Goal: Task Accomplishment & Management: Use online tool/utility

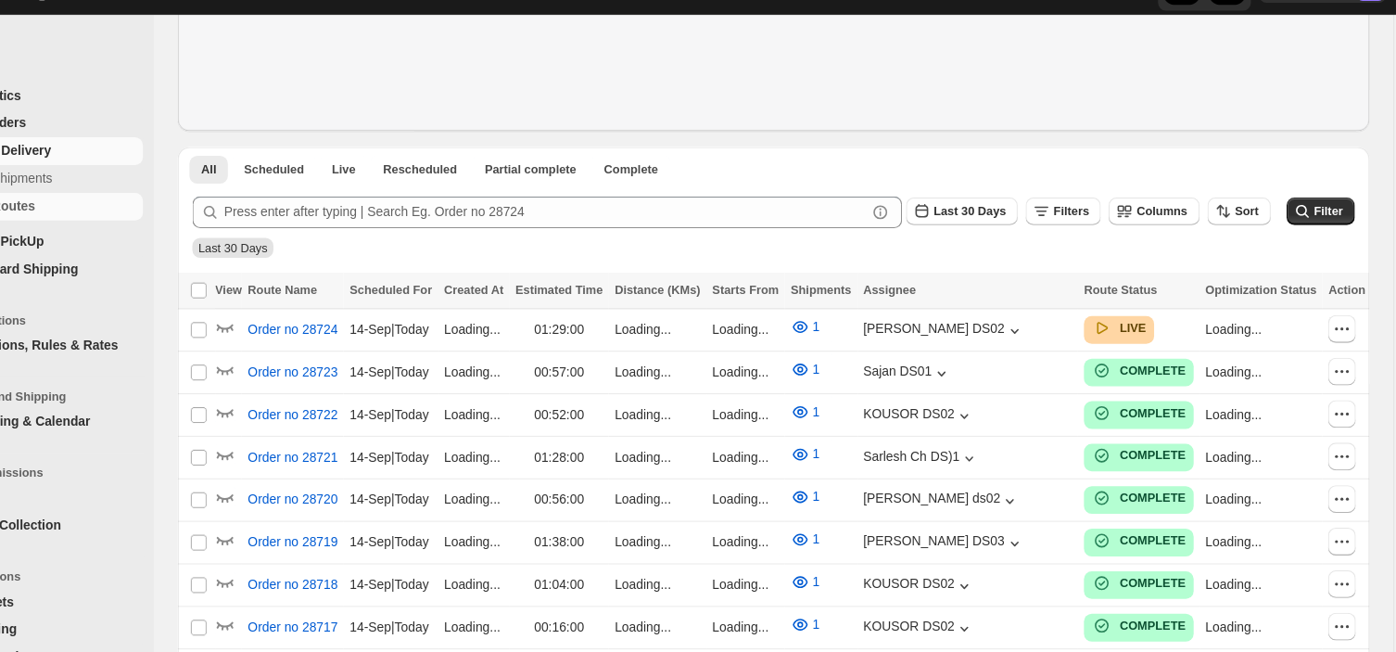
scroll to position [275, 0]
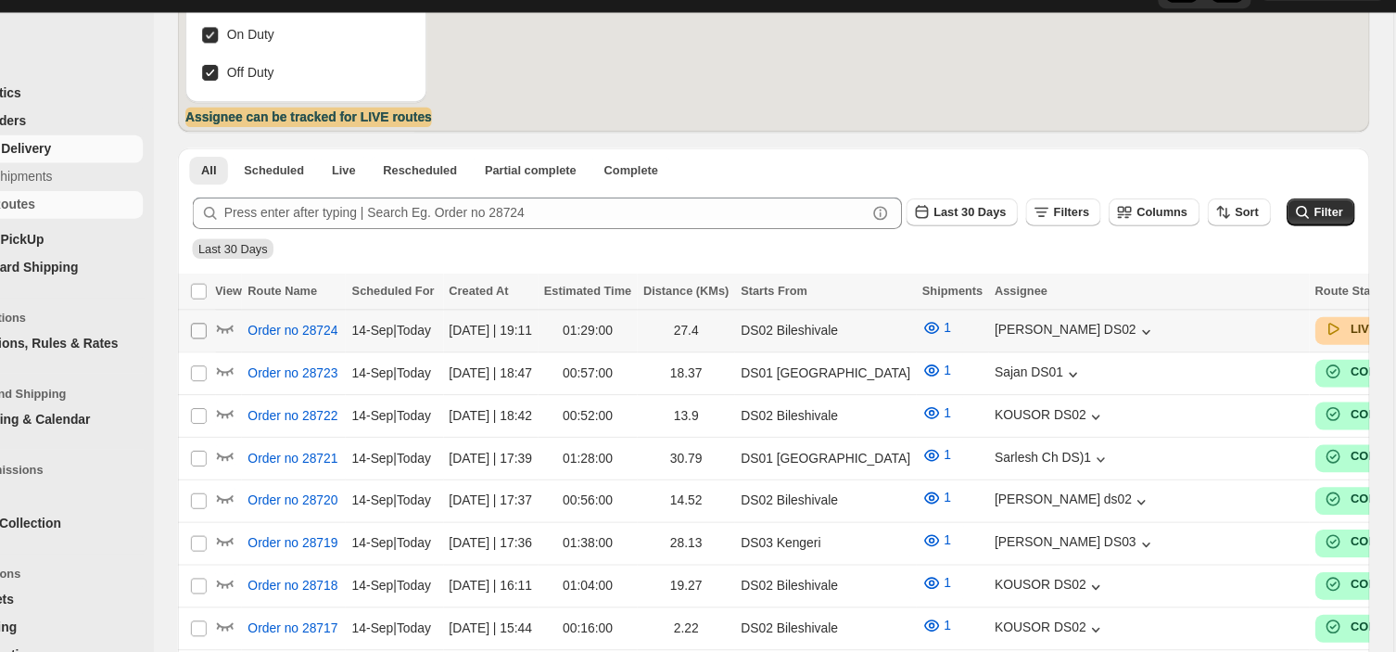
click at [259, 354] on input "Select route" at bounding box center [264, 350] width 15 height 15
checkbox input "true"
click at [284, 350] on icon "button" at bounding box center [289, 347] width 19 height 19
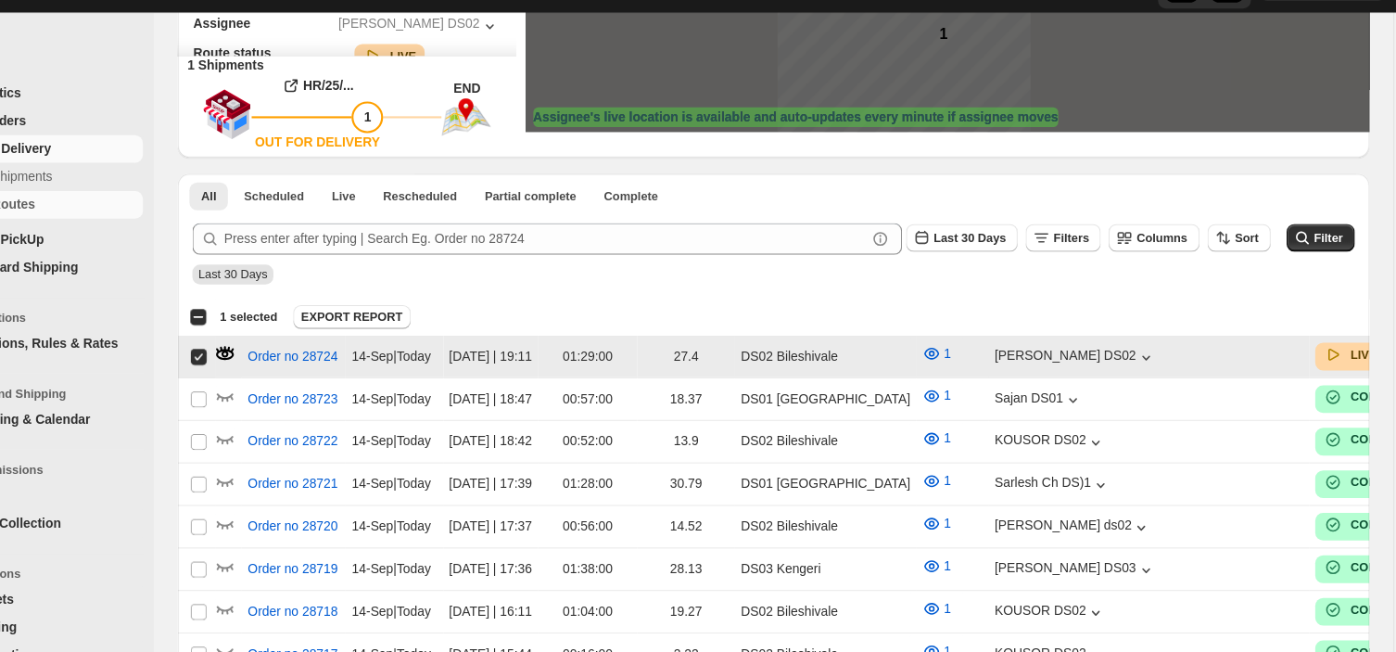
scroll to position [0, 0]
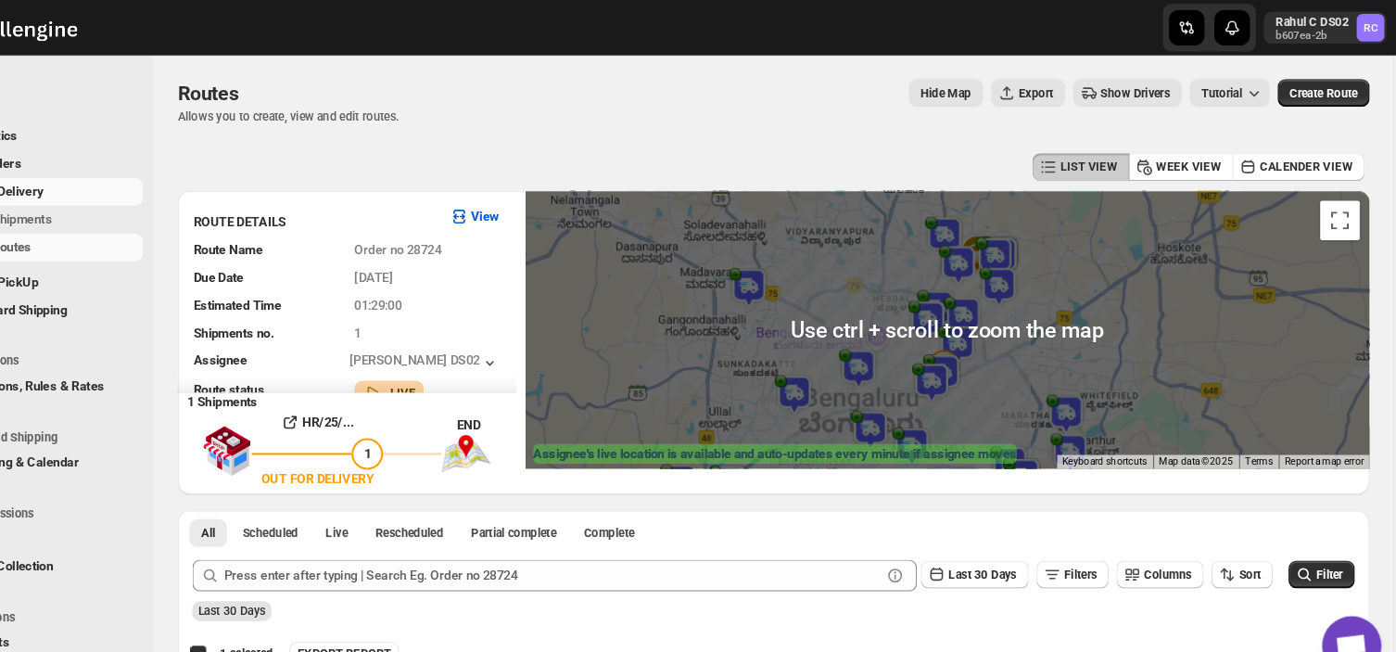
click at [884, 243] on div at bounding box center [967, 309] width 792 height 260
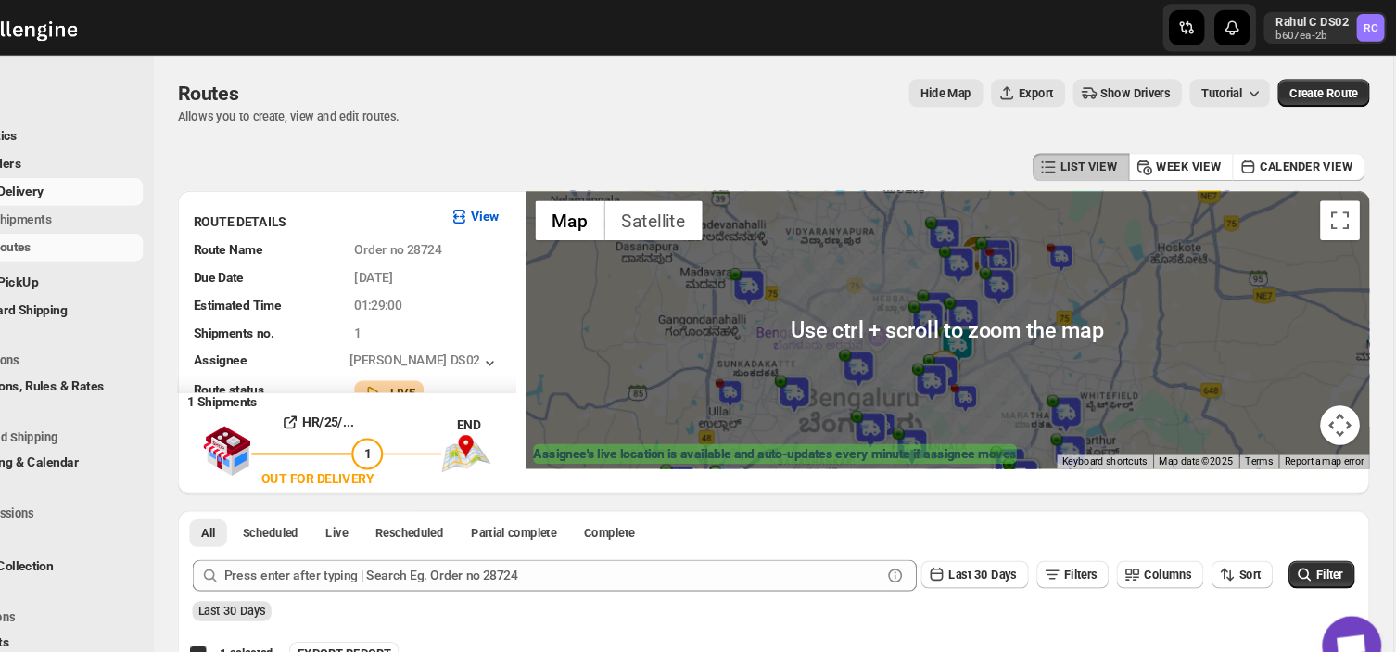
click at [884, 243] on div at bounding box center [967, 309] width 792 height 260
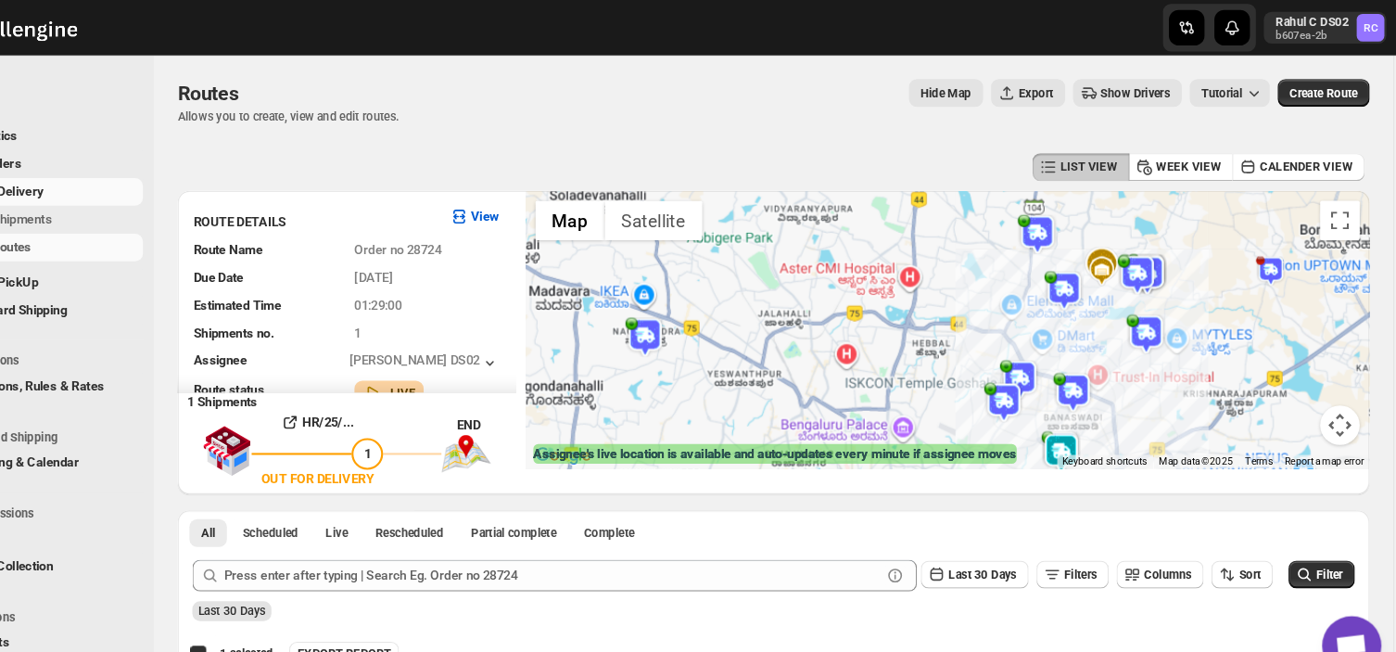
click at [1109, 247] on img at bounding box center [1111, 254] width 28 height 28
click at [1148, 252] on img at bounding box center [1144, 257] width 37 height 37
